Goal: Transaction & Acquisition: Obtain resource

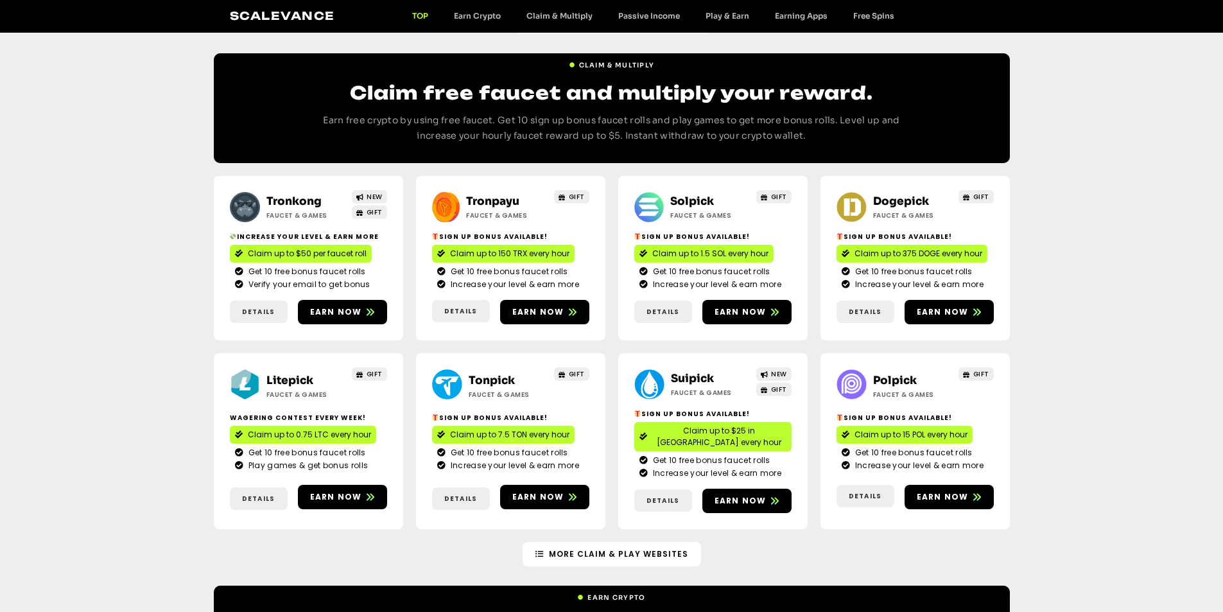
scroll to position [599, 0]
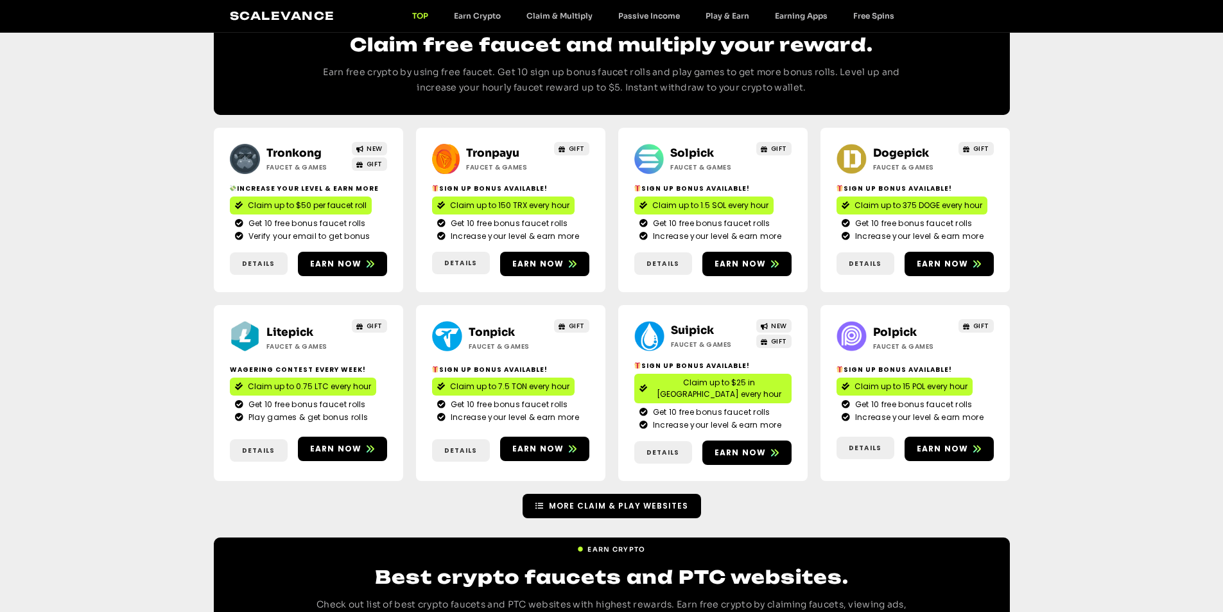
click at [577, 500] on span "More Claim & Play Websites" at bounding box center [618, 506] width 139 height 12
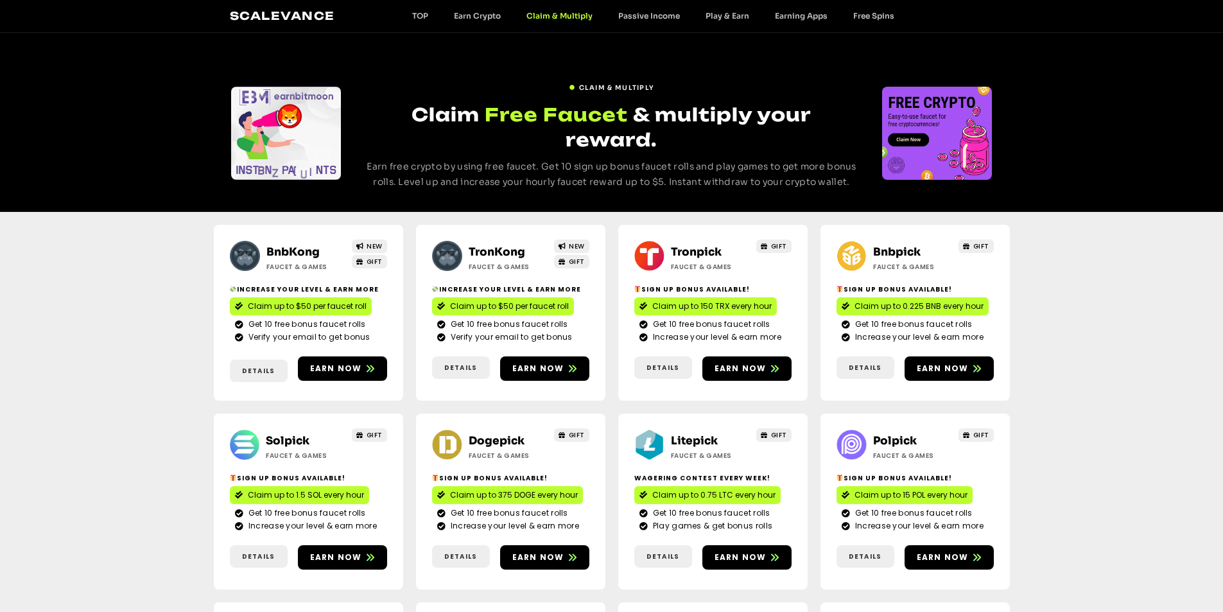
click at [477, 9] on div "Scalevance TOP Earn Crypto Claim & Multiply Passive Income Play & Earn Earning …" at bounding box center [612, 16] width 764 height 17
click at [485, 18] on link "Earn Crypto" at bounding box center [477, 16] width 73 height 10
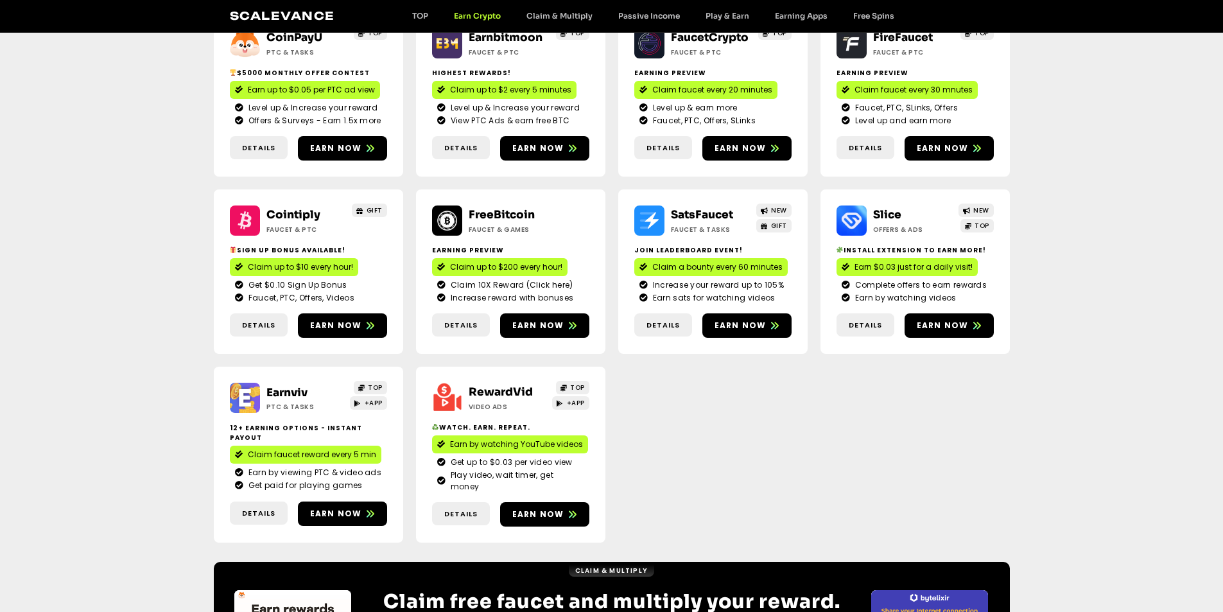
scroll to position [300, 0]
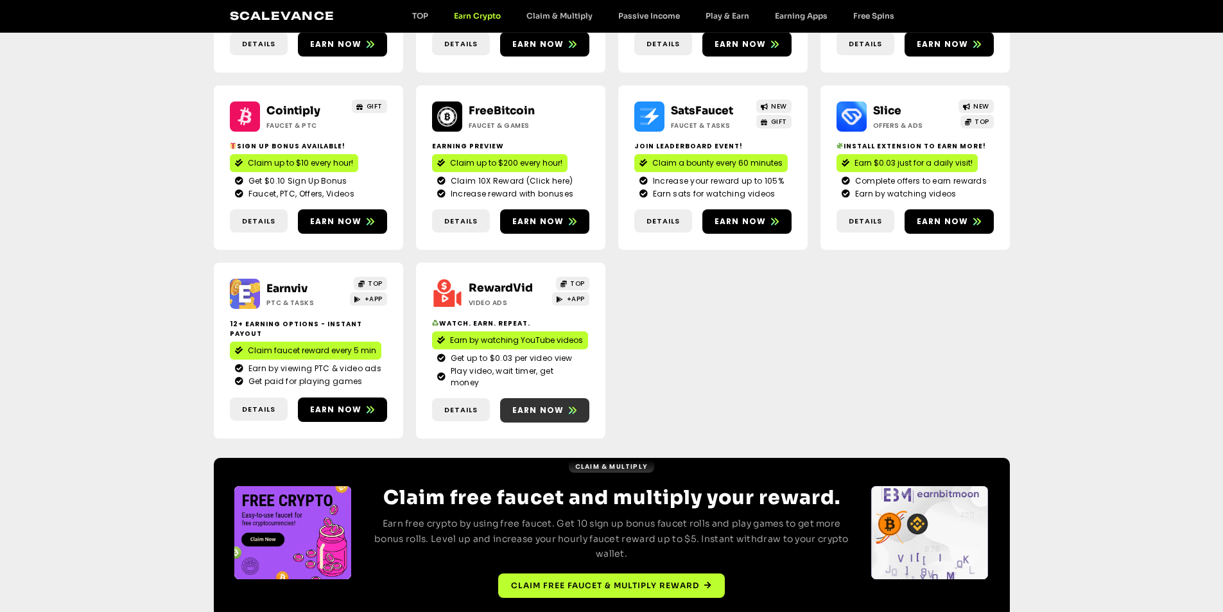
click at [553, 404] on span "Earn now" at bounding box center [538, 410] width 52 height 12
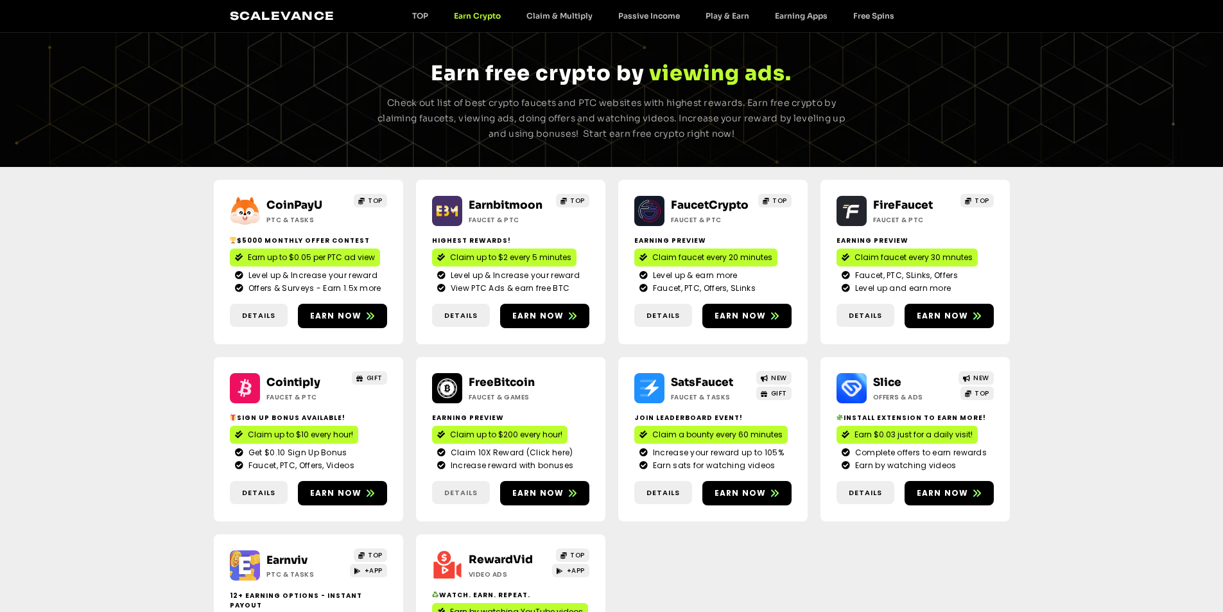
scroll to position [0, 0]
